Goal: Information Seeking & Learning: Learn about a topic

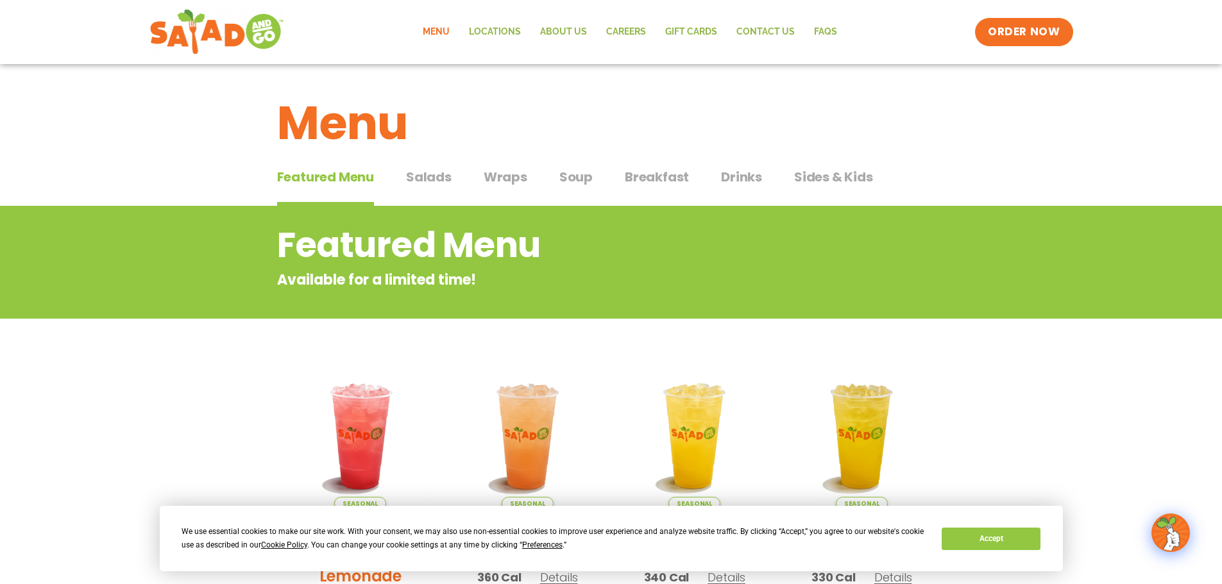
click at [423, 176] on span "Salads" at bounding box center [429, 176] width 46 height 19
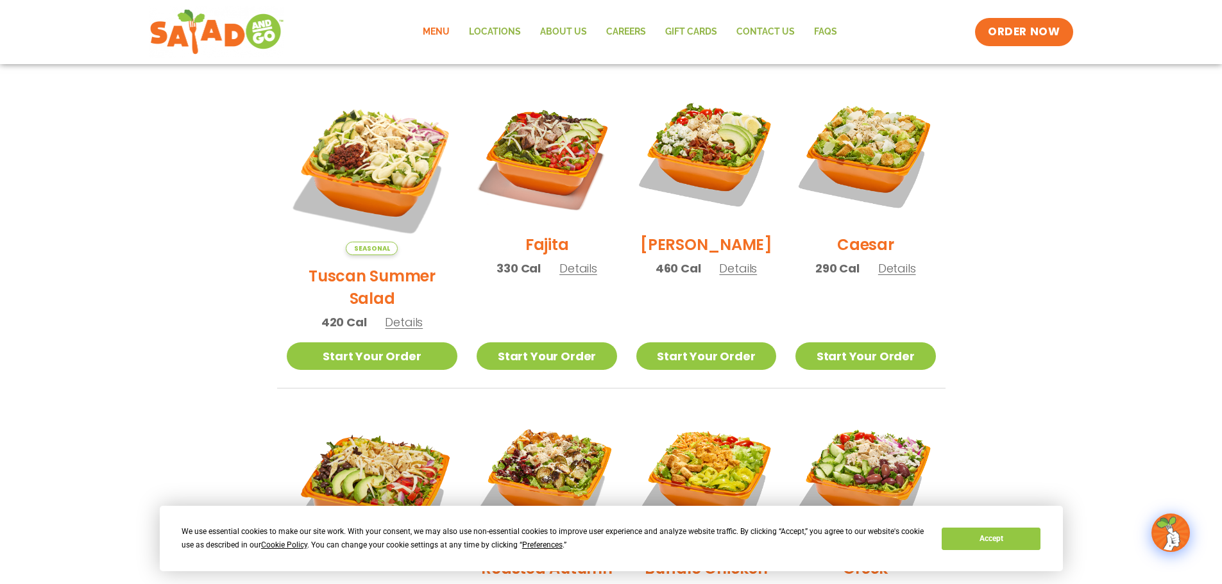
scroll to position [321, 0]
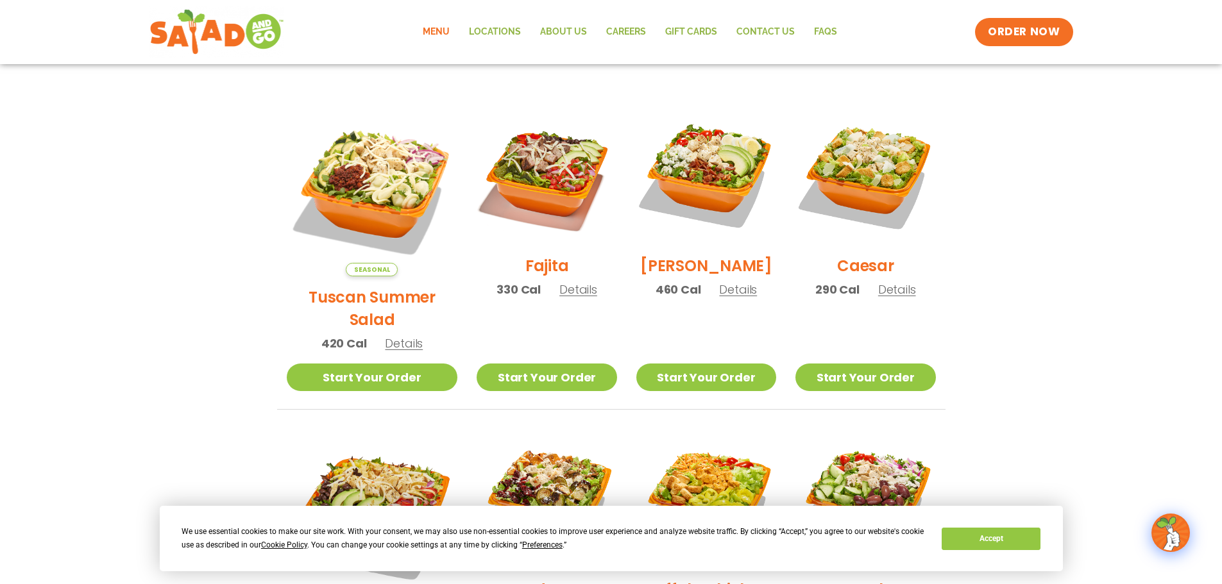
click at [898, 298] on span "Details" at bounding box center [897, 290] width 38 height 16
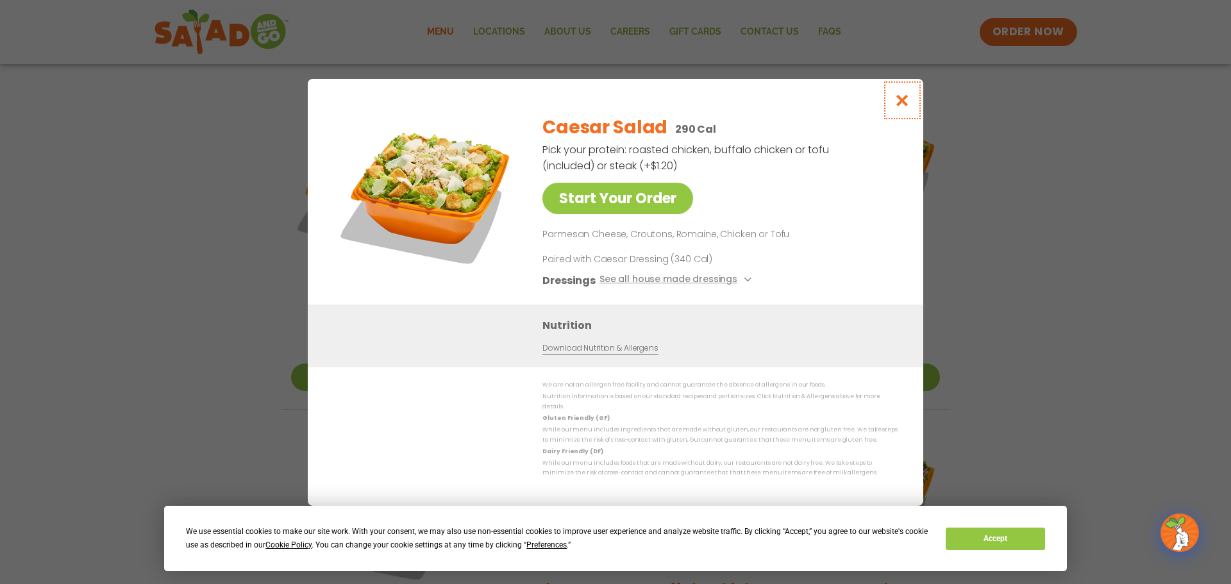
click at [900, 107] on icon "Close modal" at bounding box center [903, 100] width 16 height 13
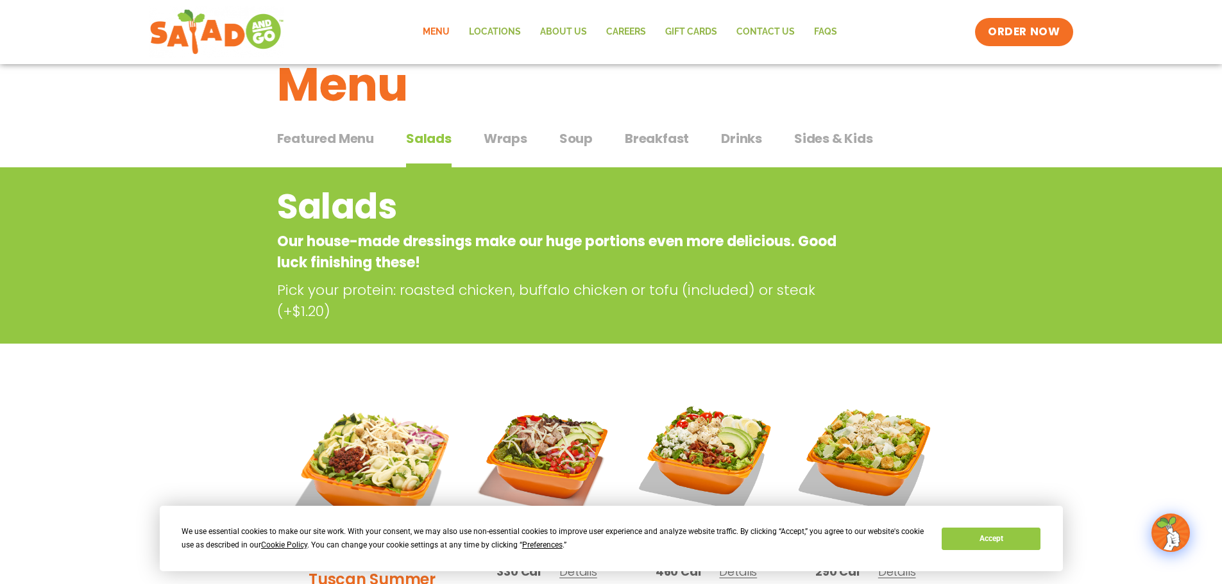
scroll to position [0, 0]
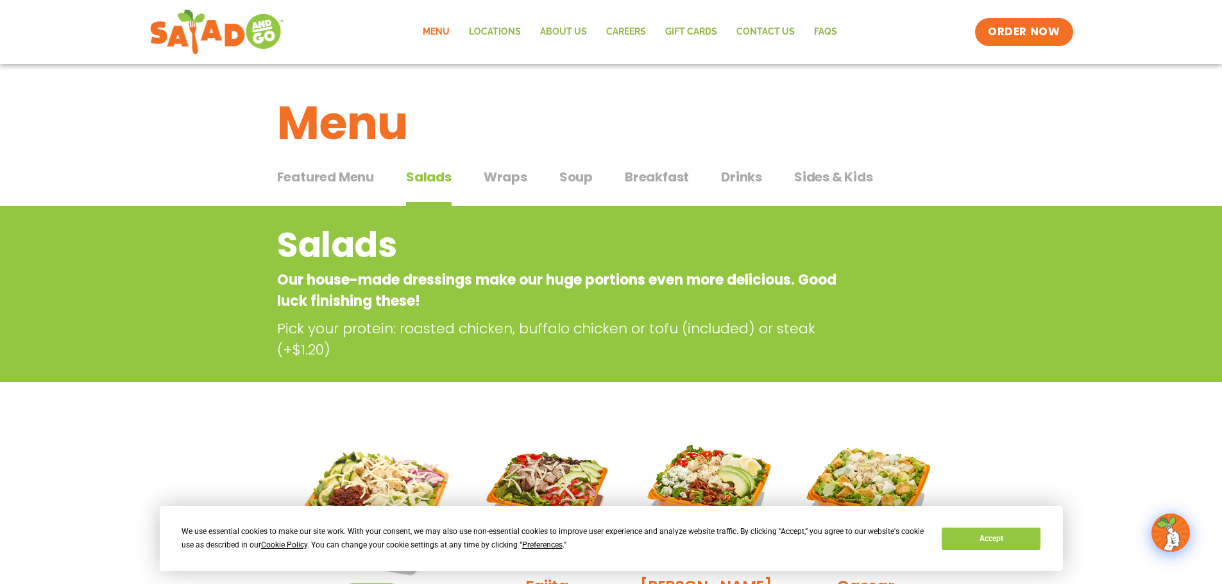
click at [744, 190] on button "Drinks Drinks" at bounding box center [741, 186] width 41 height 39
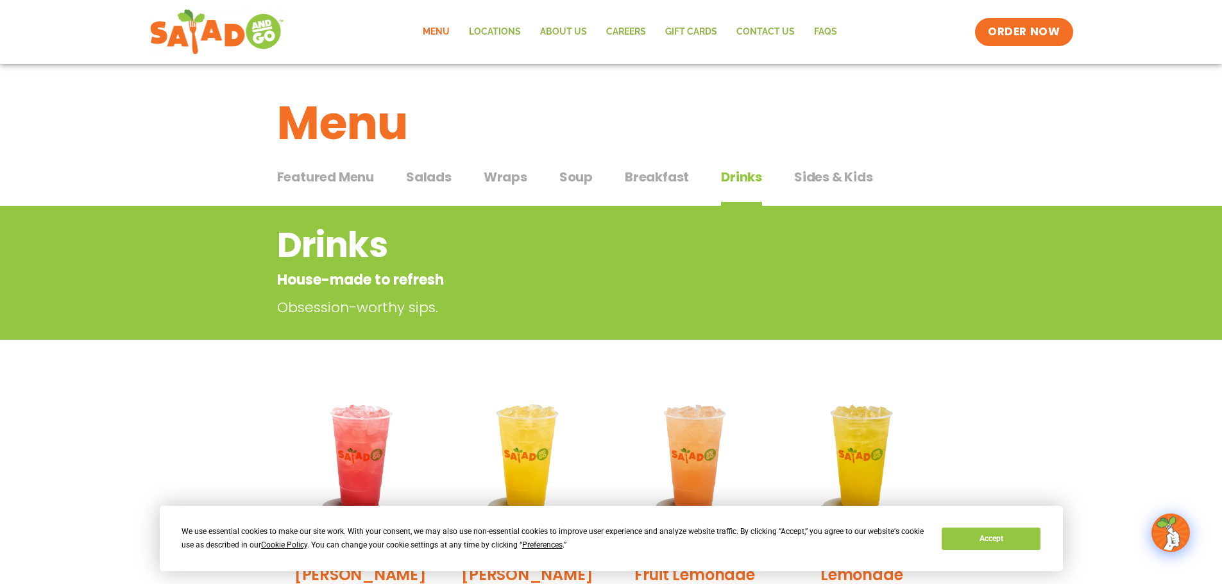
click at [417, 172] on span "Salads" at bounding box center [429, 176] width 46 height 19
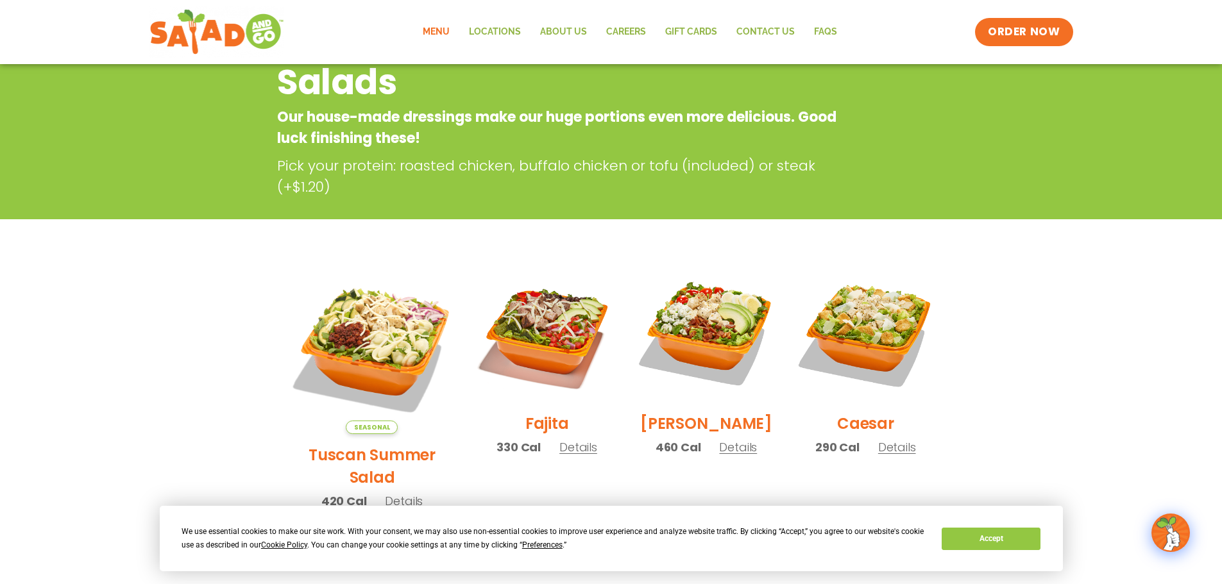
scroll to position [192, 0]
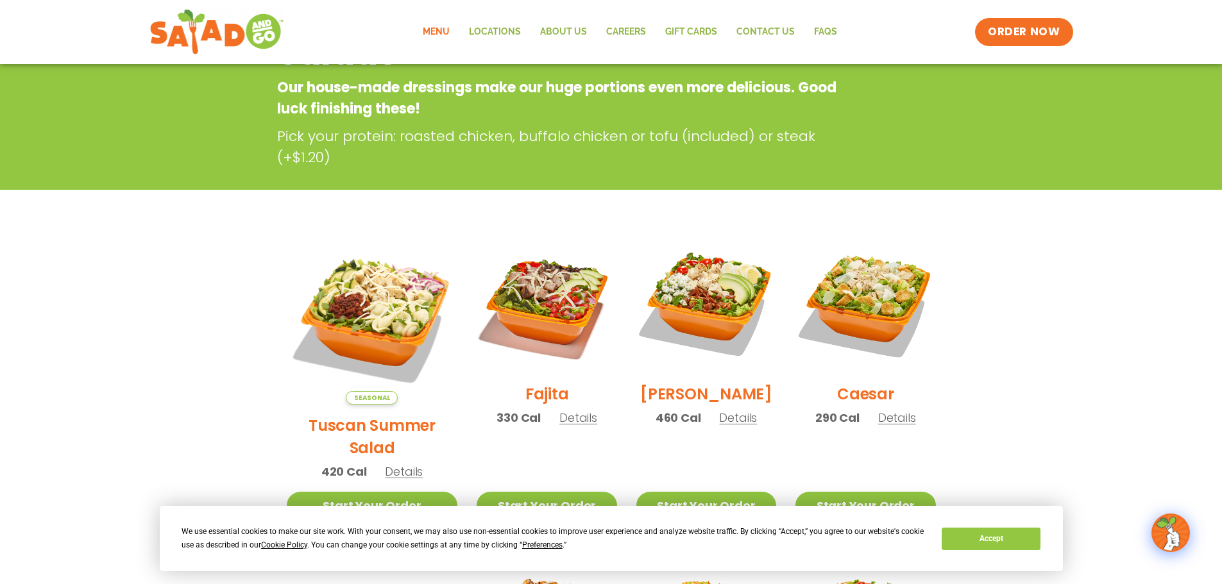
click at [1014, 276] on section "Salads Our house-made dressings make our huge portions even more delicious. Goo…" at bounding box center [611, 576] width 1222 height 1127
